Goal: Use online tool/utility: Utilize a website feature to perform a specific function

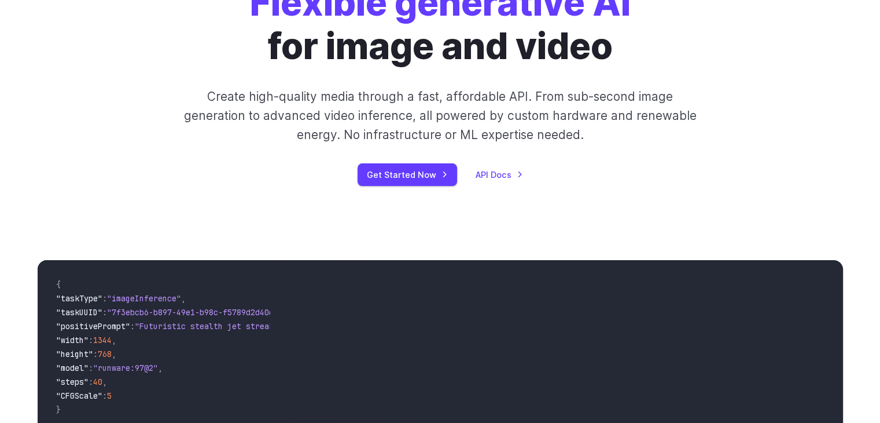
scroll to position [116, 0]
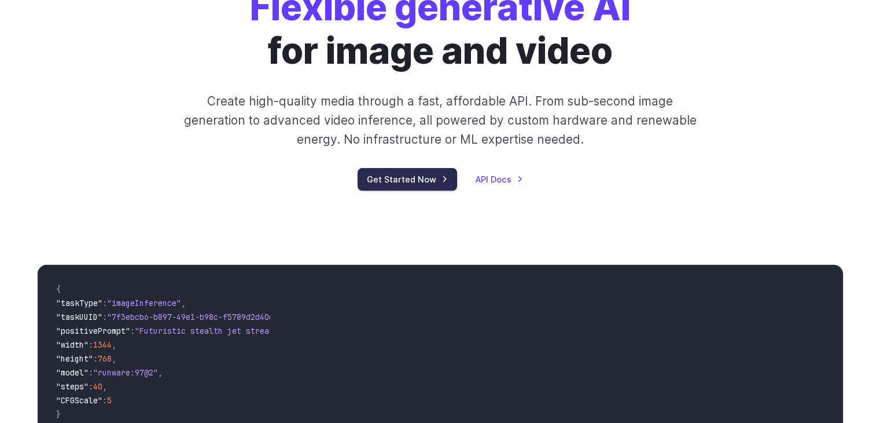
click at [404, 182] on link "Get Started Now" at bounding box center [408, 179] width 100 height 23
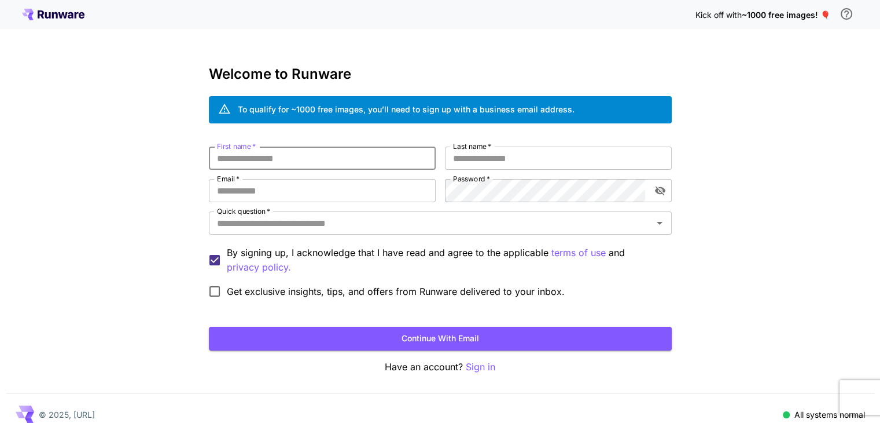
click at [352, 165] on input "First name   *" at bounding box center [322, 157] width 227 height 23
type input "******"
type input "**********"
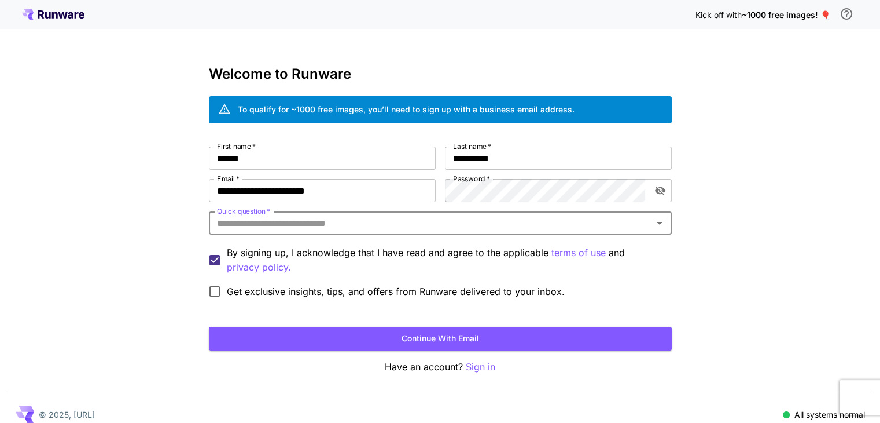
click at [370, 223] on input "Quick question   *" at bounding box center [430, 223] width 437 height 16
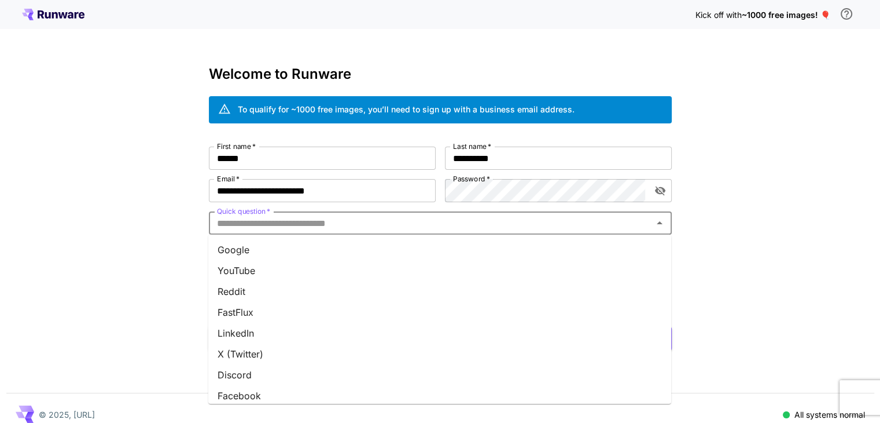
click at [294, 286] on li "Reddit" at bounding box center [439, 291] width 463 height 21
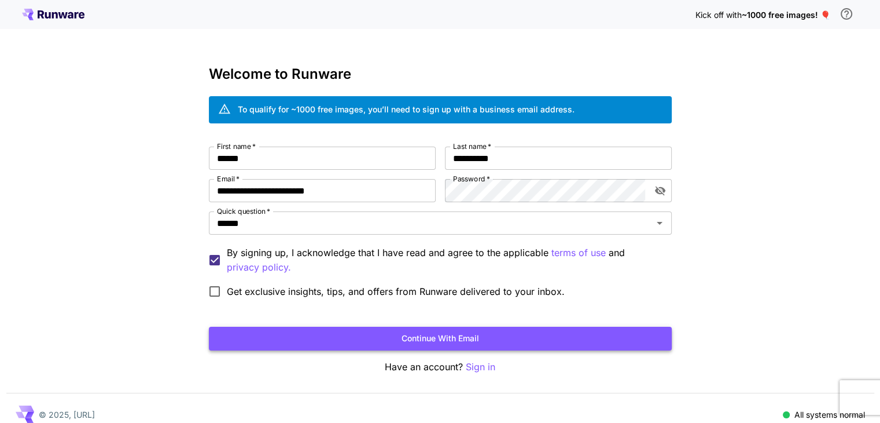
click at [387, 331] on button "Continue with email" at bounding box center [440, 338] width 463 height 24
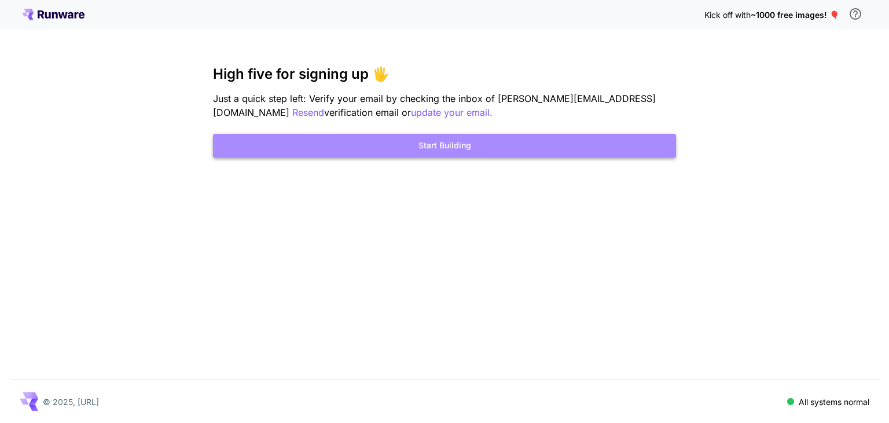
click at [460, 149] on button "Start Building" at bounding box center [444, 146] width 463 height 24
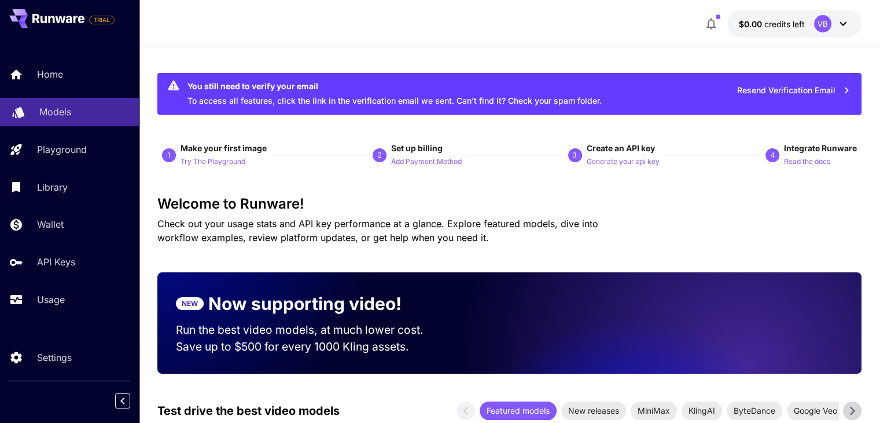
click at [80, 107] on div "Models" at bounding box center [84, 112] width 90 height 14
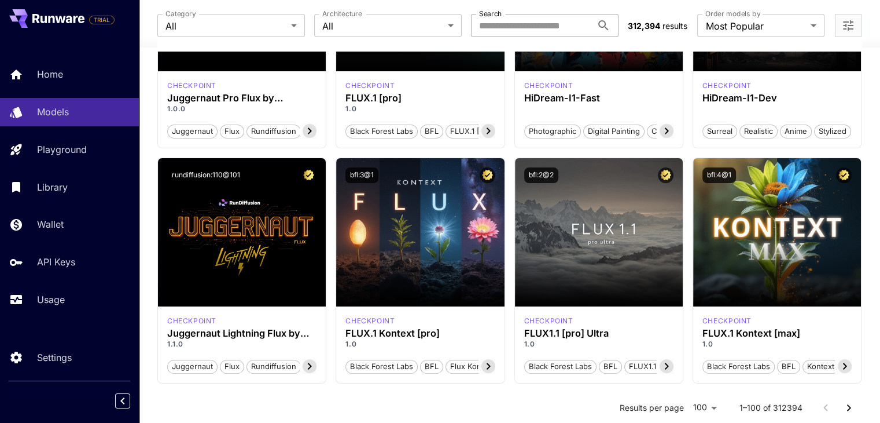
scroll to position [232, 0]
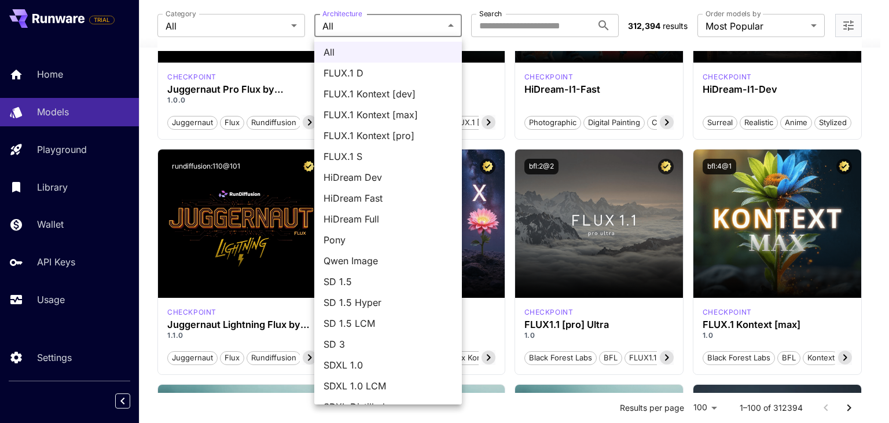
drag, startPoint x: 384, startPoint y: 24, endPoint x: 262, endPoint y: 21, distance: 122.2
click at [381, 23] on div at bounding box center [444, 211] width 889 height 423
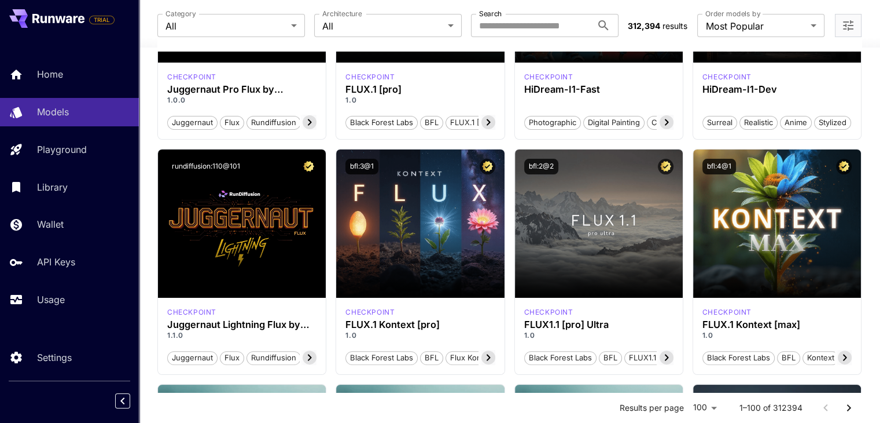
click at [257, 20] on div "All FLUX.1 D FLUX.1 Kontext [dev] FLUX.1 Kontext [max] FLUX.1 Kontext [pro] FLU…" at bounding box center [440, 211] width 880 height 423
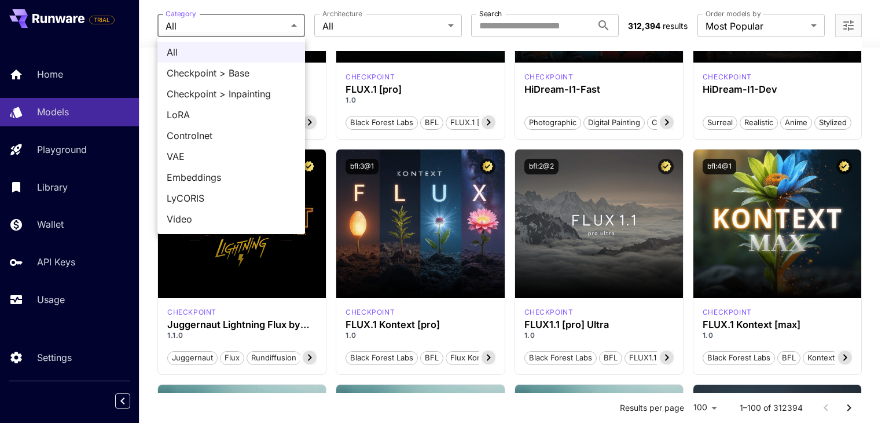
click at [514, 19] on div at bounding box center [444, 211] width 889 height 423
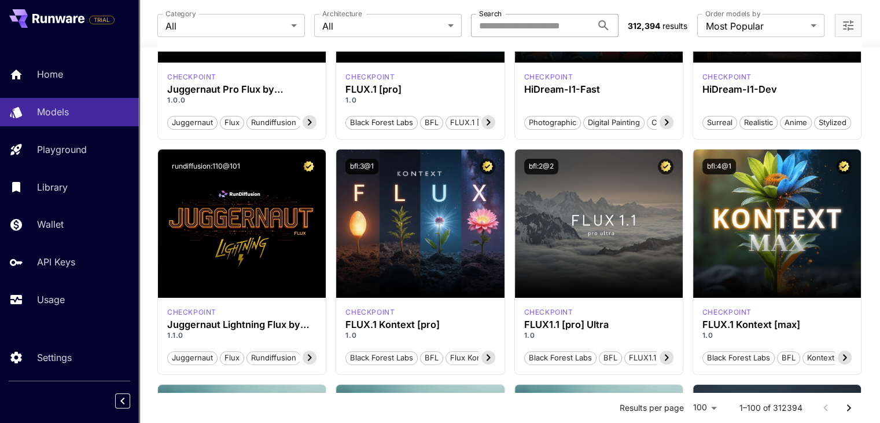
click at [531, 26] on input "Search" at bounding box center [531, 25] width 121 height 23
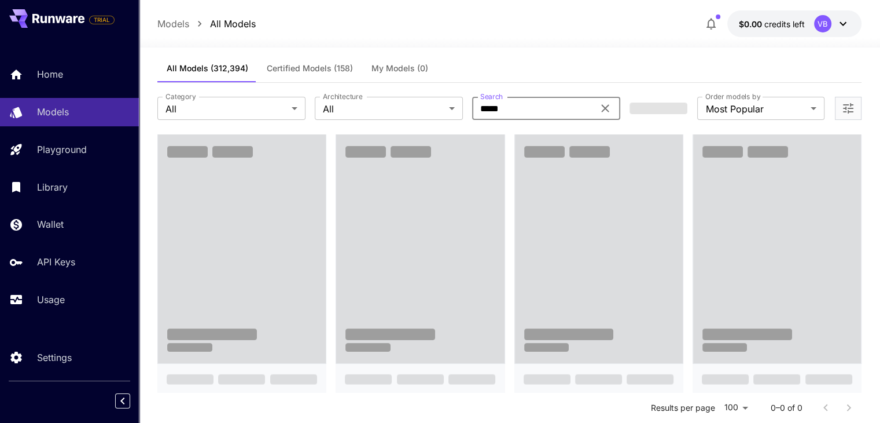
scroll to position [0, 0]
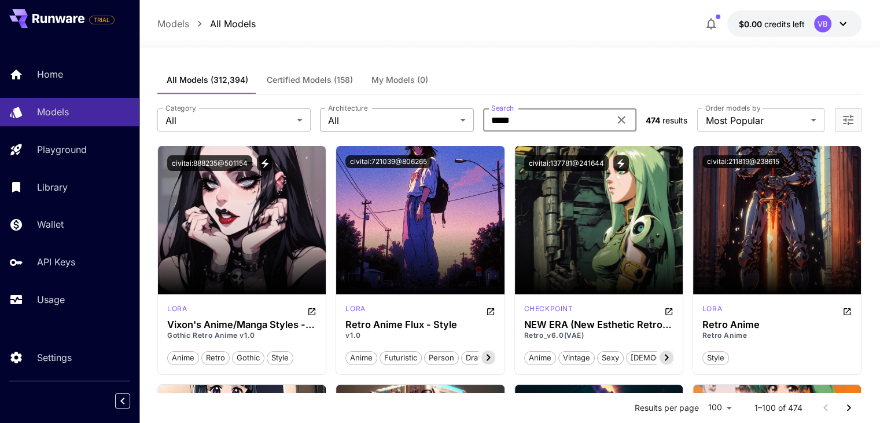
drag, startPoint x: 574, startPoint y: 125, endPoint x: 424, endPoint y: 127, distance: 149.9
click at [424, 127] on div "Category All *** Category Architecture All *** Architecture Search ***** Search" at bounding box center [396, 119] width 479 height 23
type input "*****"
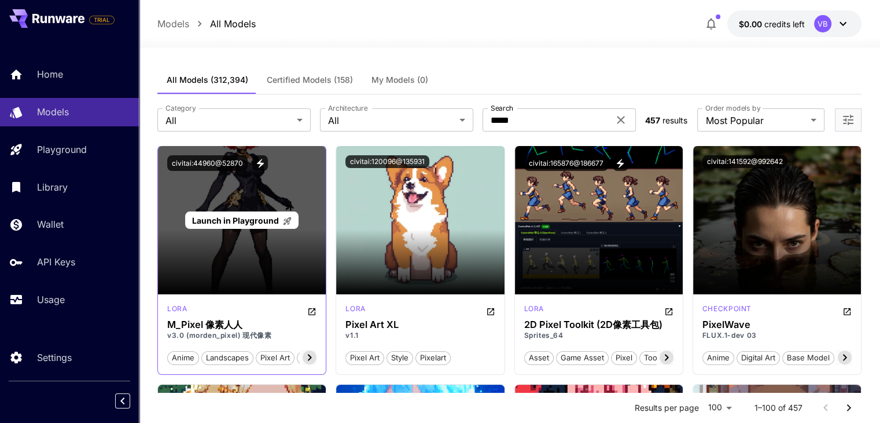
click at [249, 257] on div "Launch in Playground" at bounding box center [242, 220] width 168 height 148
drag, startPoint x: 237, startPoint y: 204, endPoint x: 243, endPoint y: 221, distance: 17.2
click at [237, 206] on div "Launch in Playground" at bounding box center [242, 220] width 168 height 148
click at [243, 221] on span "Launch in Playground" at bounding box center [235, 220] width 87 height 10
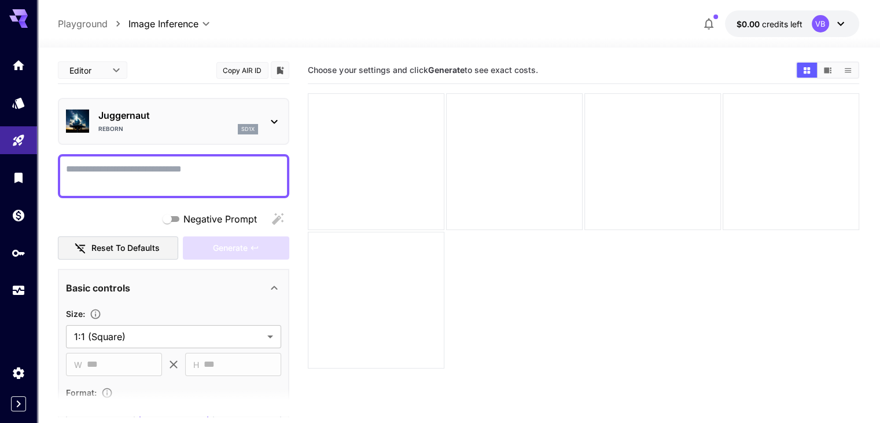
click at [163, 123] on div "Juggernaut Reborn sd1x" at bounding box center [178, 121] width 160 height 26
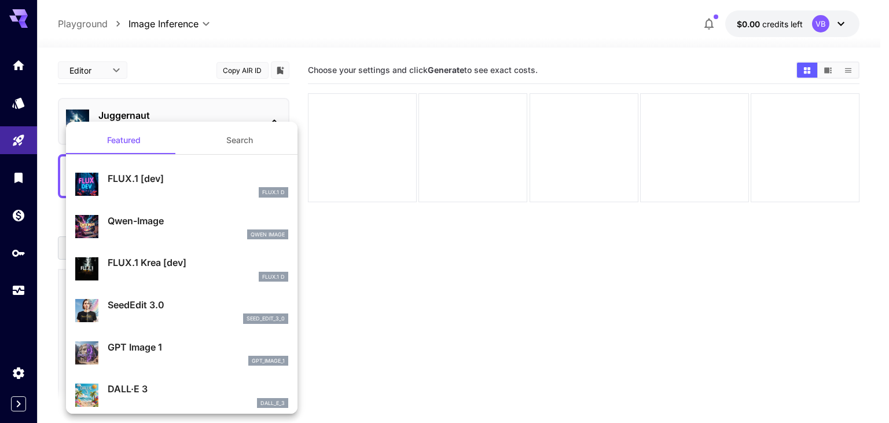
click at [204, 114] on div at bounding box center [444, 211] width 889 height 423
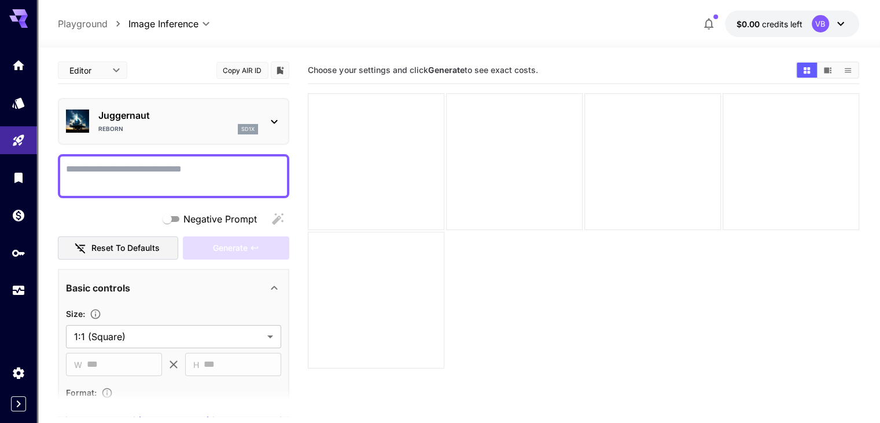
click at [405, 238] on section "Choose your settings and click Generate to see exact costs." at bounding box center [583, 268] width 551 height 423
click at [386, 144] on div at bounding box center [376, 161] width 137 height 137
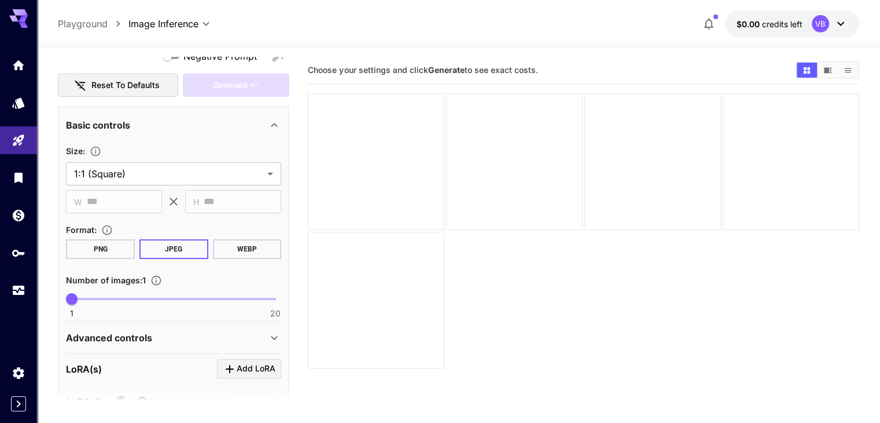
scroll to position [405, 0]
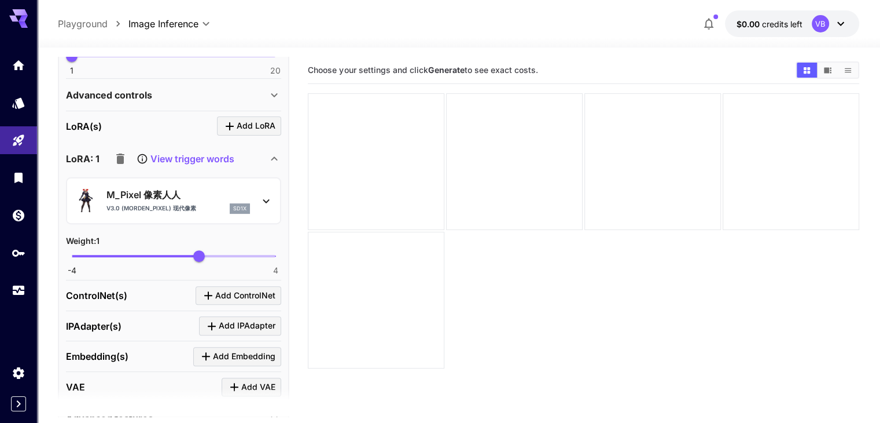
click at [211, 190] on p "M_Pixel 像素人人" at bounding box center [179, 195] width 144 height 14
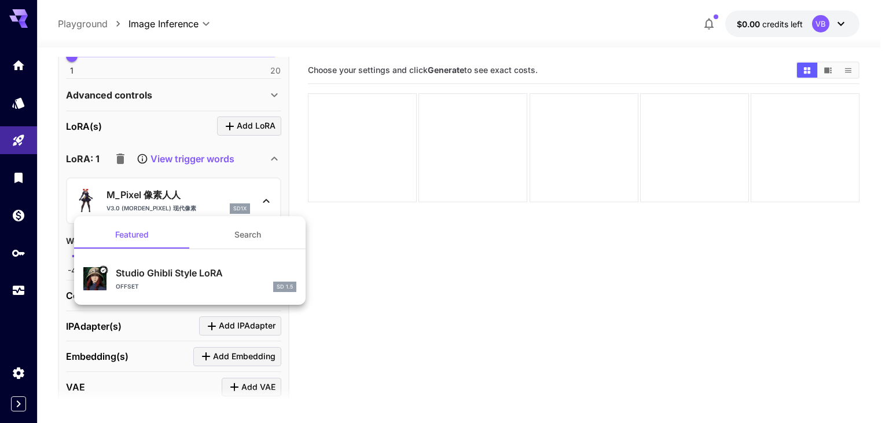
click at [211, 190] on div at bounding box center [444, 211] width 889 height 423
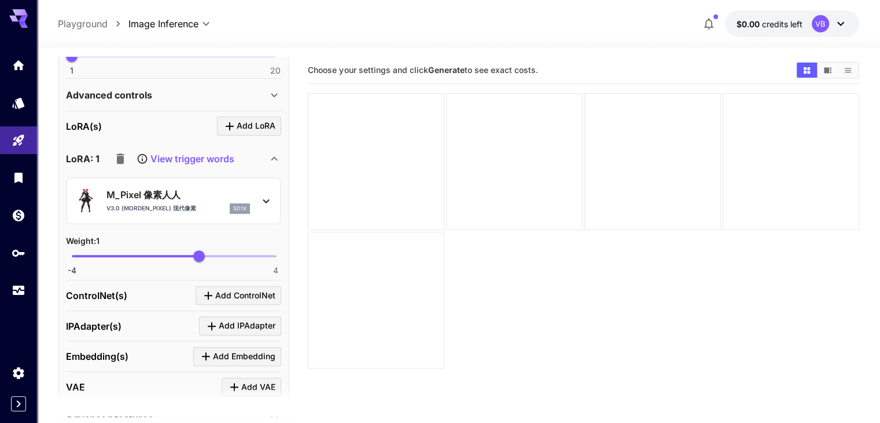
click at [102, 24] on p "Playground" at bounding box center [83, 24] width 50 height 14
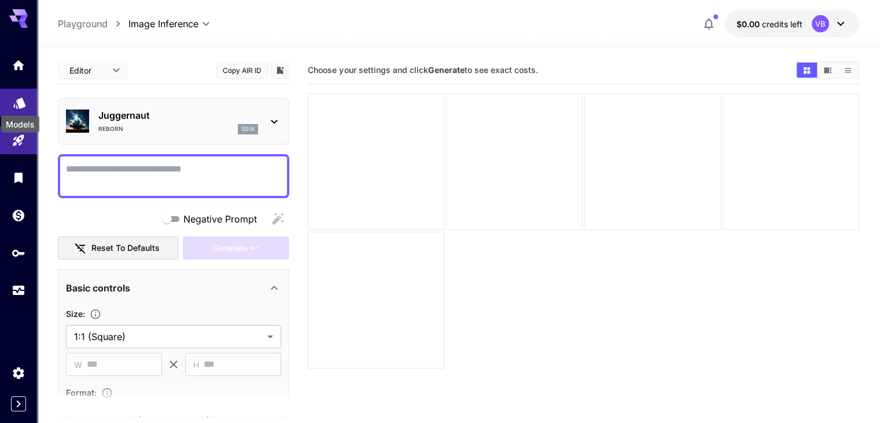
click at [23, 97] on icon "Models" at bounding box center [20, 101] width 14 height 14
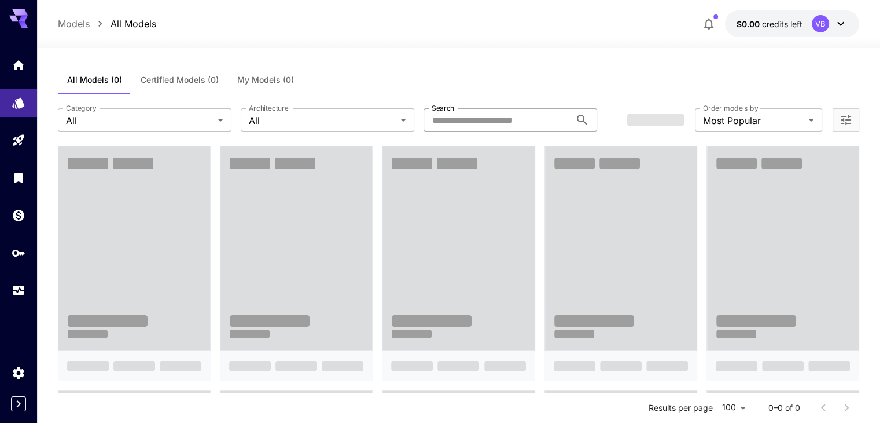
click at [463, 119] on input "Search" at bounding box center [497, 119] width 147 height 23
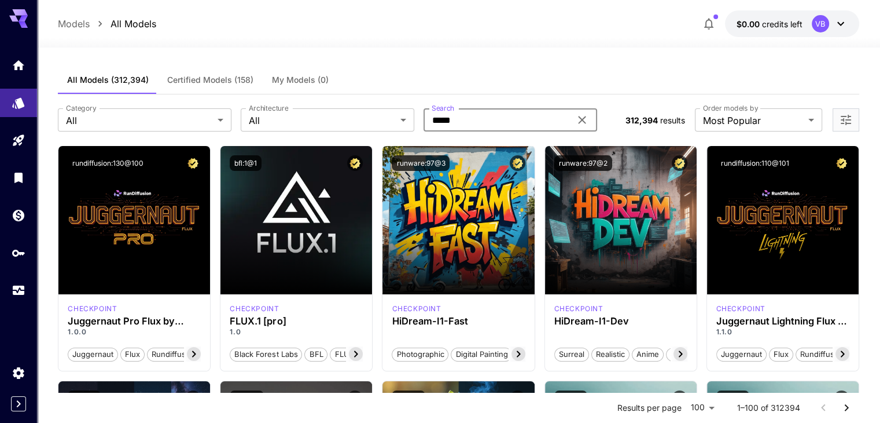
type input "*****"
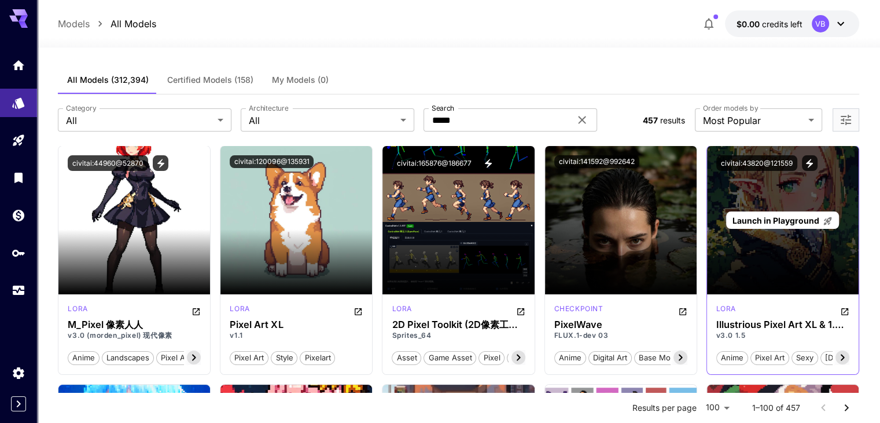
click at [788, 215] on span "Launch in Playground" at bounding box center [776, 220] width 87 height 10
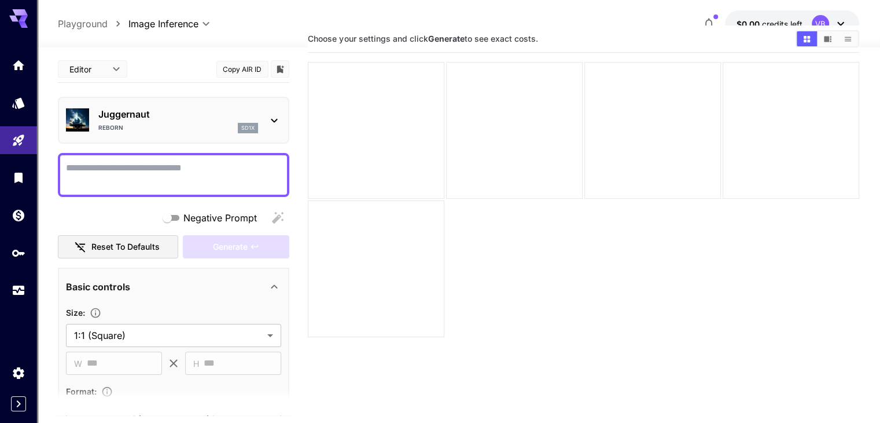
scroll to position [91, 0]
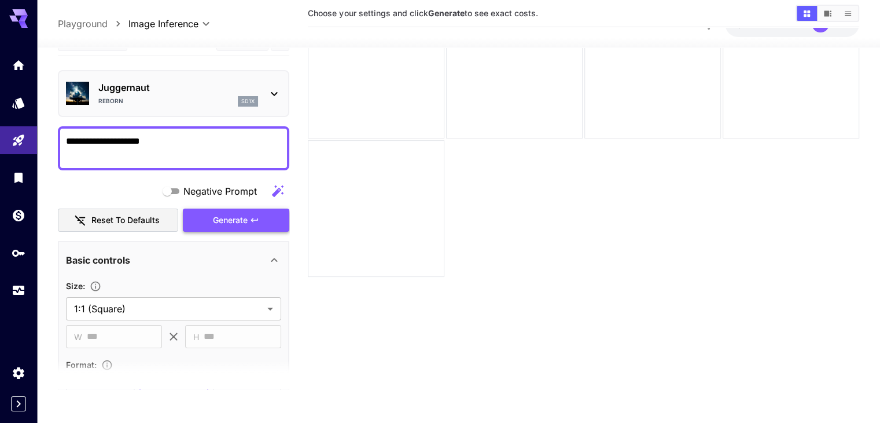
type textarea "**********"
click at [267, 222] on button "Generate" at bounding box center [236, 220] width 107 height 24
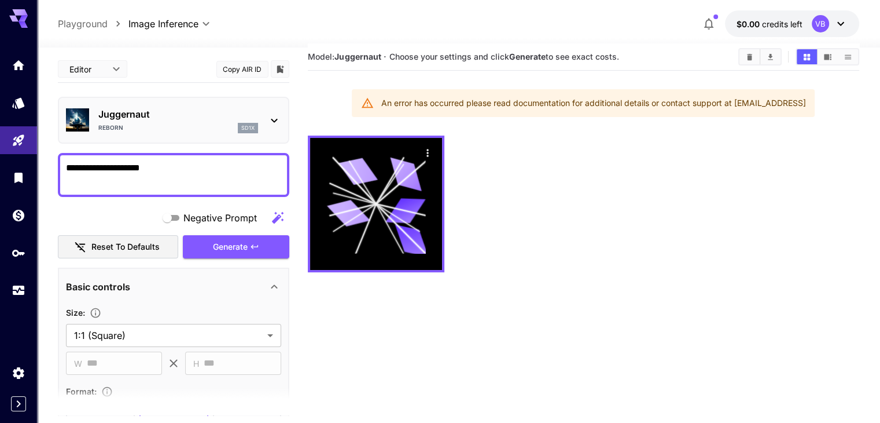
scroll to position [0, 0]
